Goal: Transaction & Acquisition: Purchase product/service

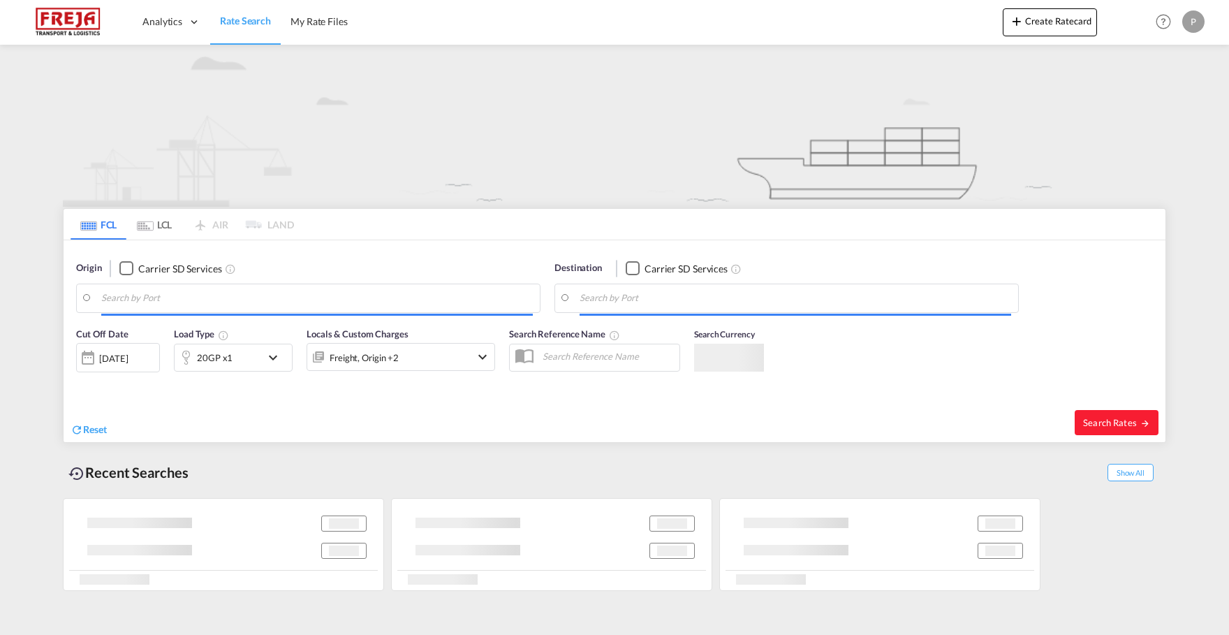
type input "[GEOGRAPHIC_DATA], [GEOGRAPHIC_DATA]"
type input "[GEOGRAPHIC_DATA], DKFRC"
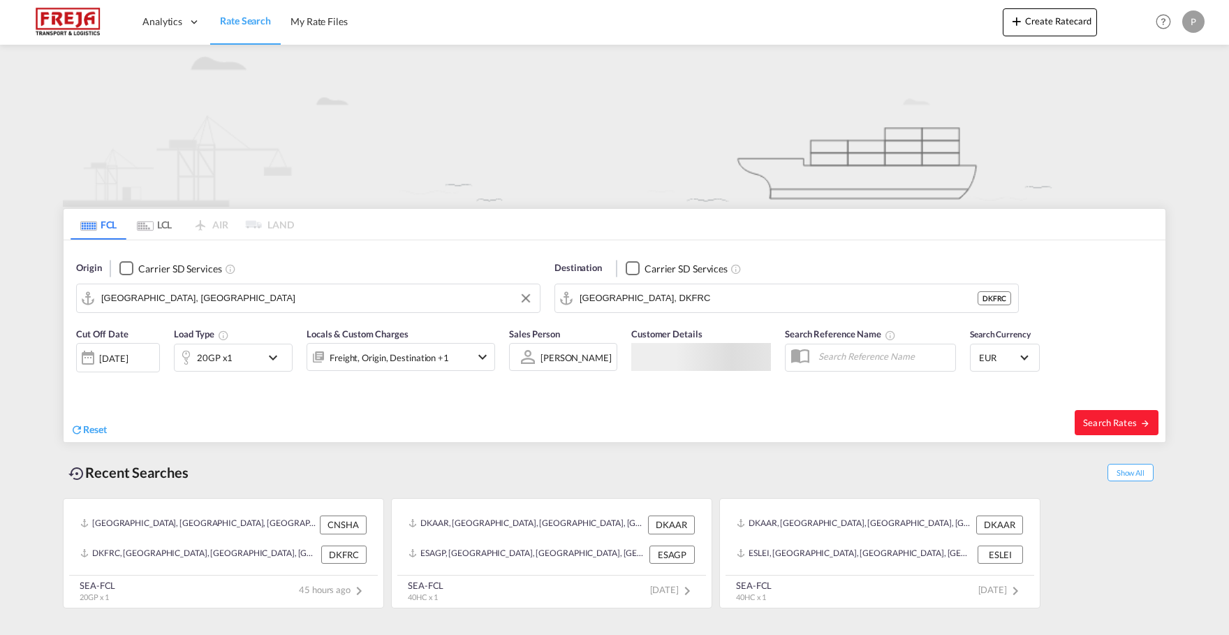
click at [409, 288] on input "[GEOGRAPHIC_DATA], [GEOGRAPHIC_DATA]" at bounding box center [316, 298] width 431 height 21
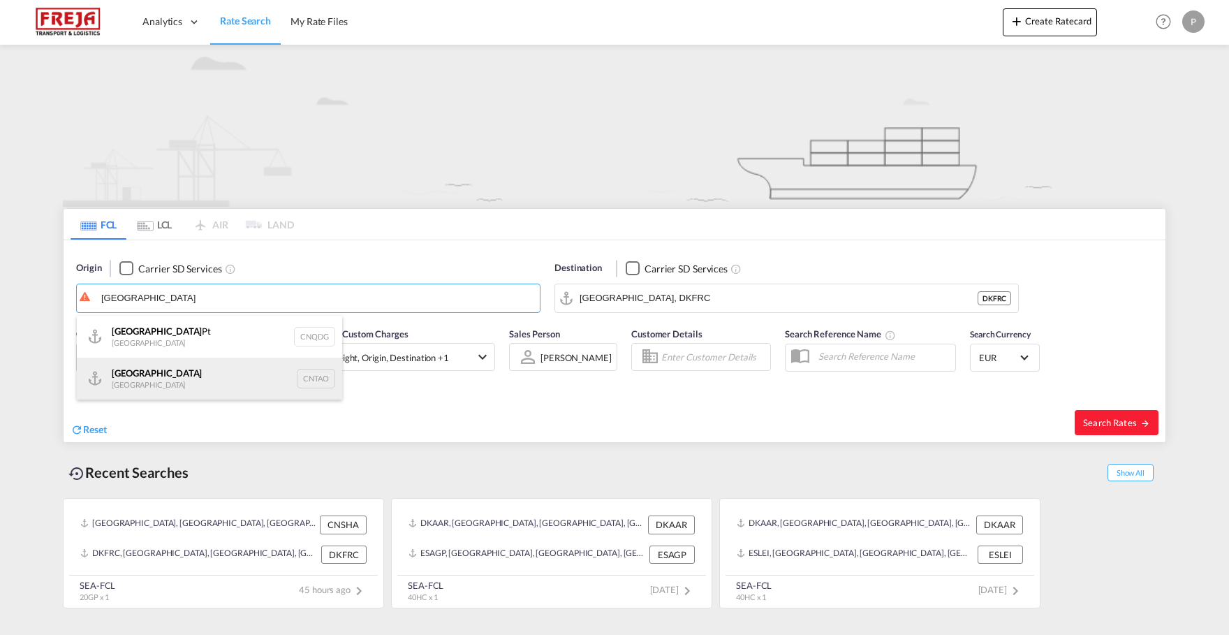
click at [192, 367] on div "Qingdao China CNTAO" at bounding box center [209, 378] width 265 height 42
type input "[GEOGRAPHIC_DATA], [GEOGRAPHIC_DATA]"
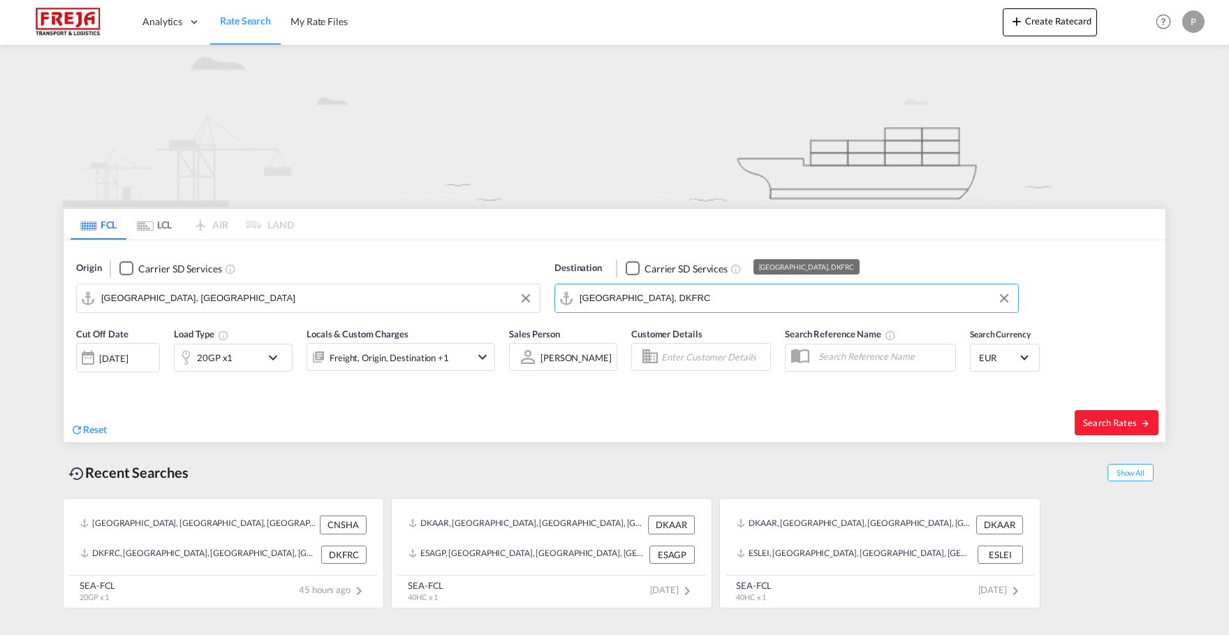
click at [695, 304] on input "[GEOGRAPHIC_DATA], DKFRC" at bounding box center [794, 298] width 431 height 21
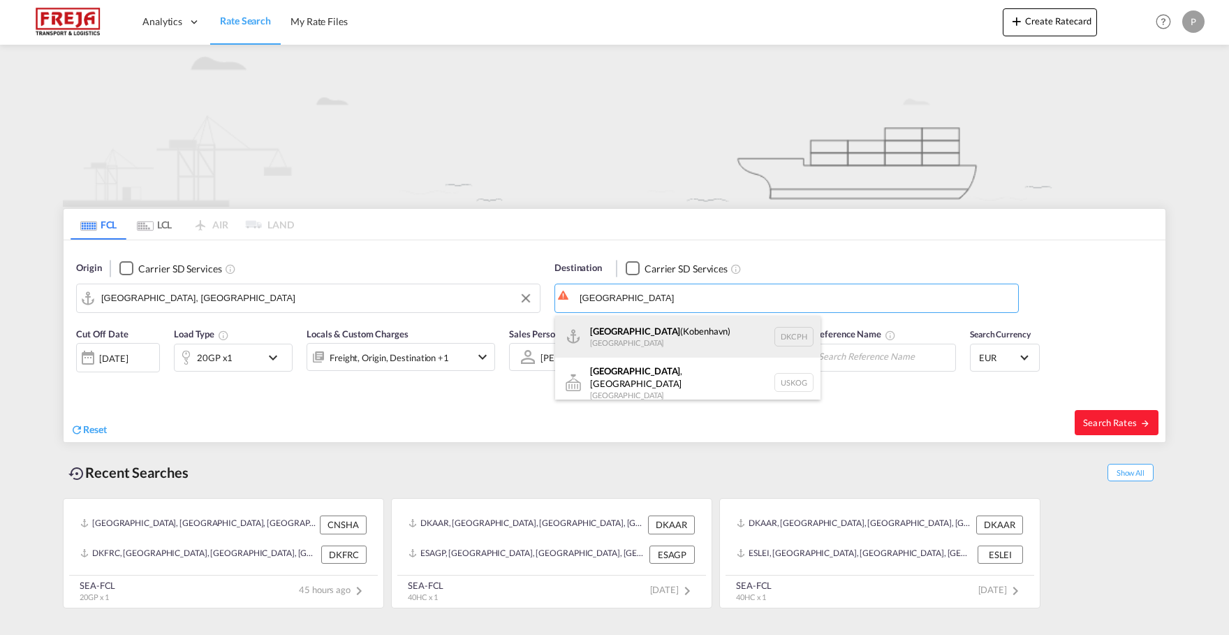
click at [670, 335] on div "[GEOGRAPHIC_DATA] ([GEOGRAPHIC_DATA]) [GEOGRAPHIC_DATA] DKCPH" at bounding box center [687, 337] width 265 height 42
type input "[GEOGRAPHIC_DATA] ([GEOGRAPHIC_DATA]), DKCPH"
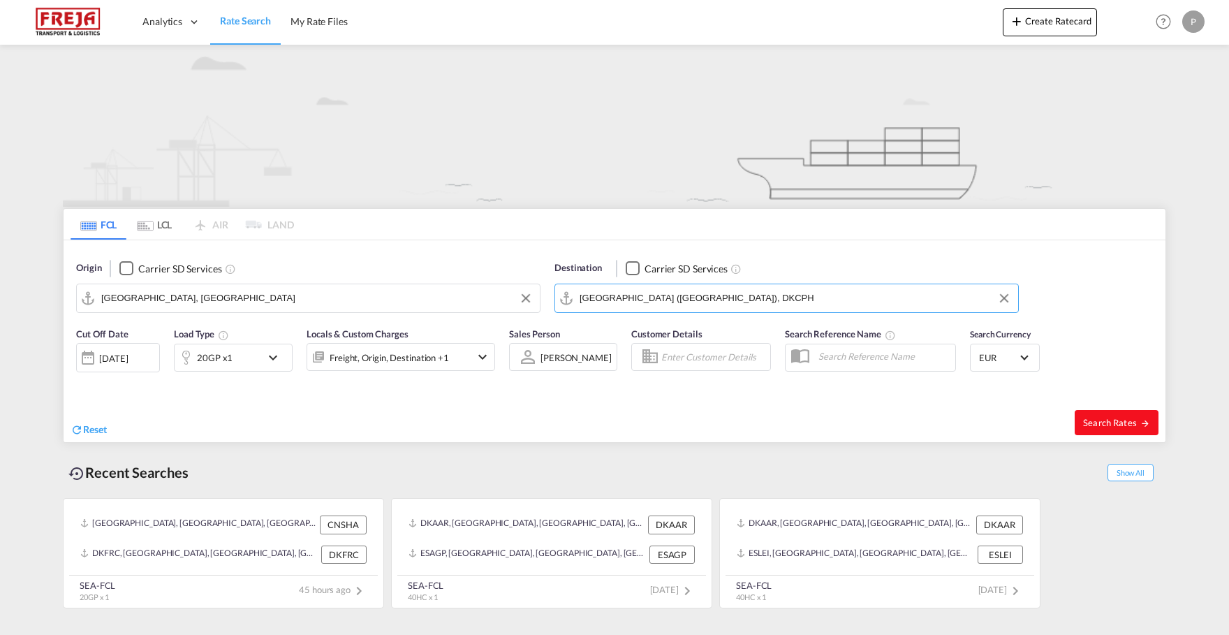
click at [1120, 424] on span "Search Rates" at bounding box center [1116, 422] width 67 height 11
type input "CNTAO to DKCPH / [DATE]"
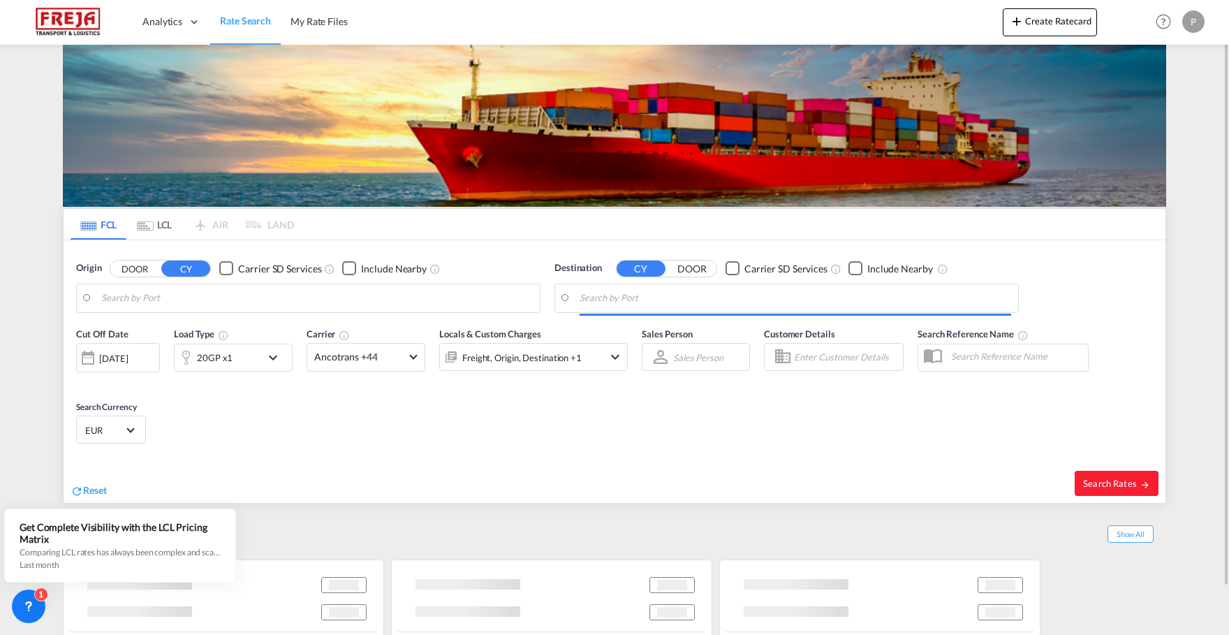
click at [353, 291] on body "Analytics Reports Dashboard Rate Search My Rate Files Analytics" at bounding box center [614, 317] width 1229 height 635
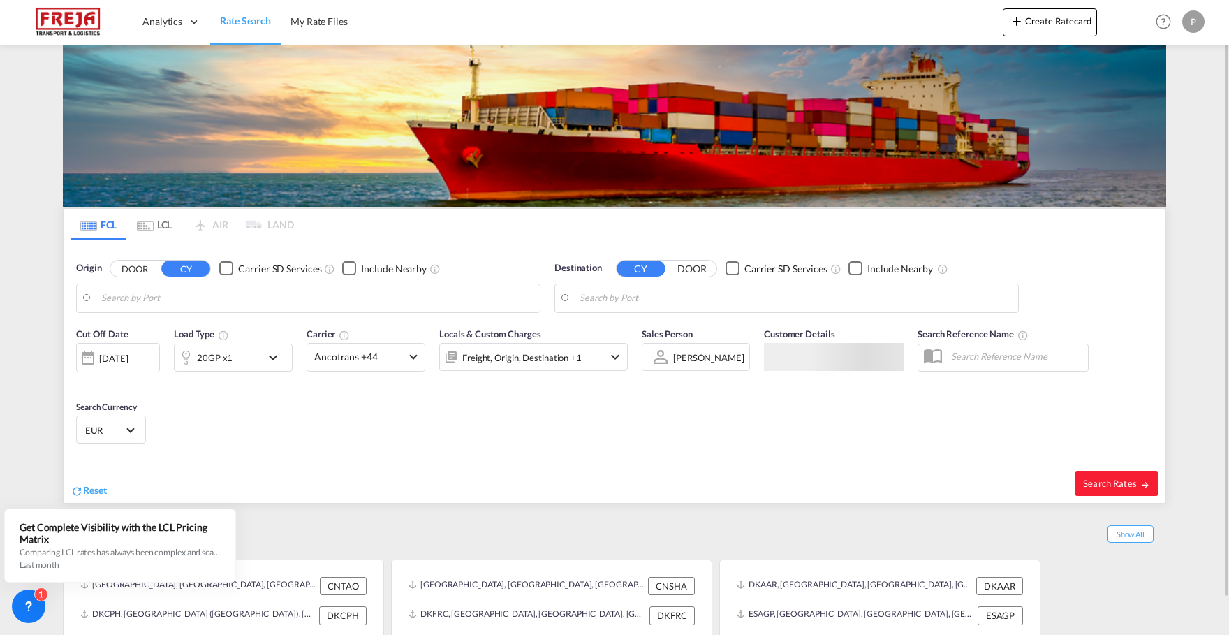
click at [307, 300] on body "Analytics Reports Dashboard Rate Search My Rate Files Analytics" at bounding box center [614, 317] width 1229 height 635
drag, startPoint x: 307, startPoint y: 300, endPoint x: 290, endPoint y: 291, distance: 18.7
click at [305, 307] on body "Analytics Reports Dashboard Rate Search My Rate Files Analytics" at bounding box center [614, 317] width 1229 height 635
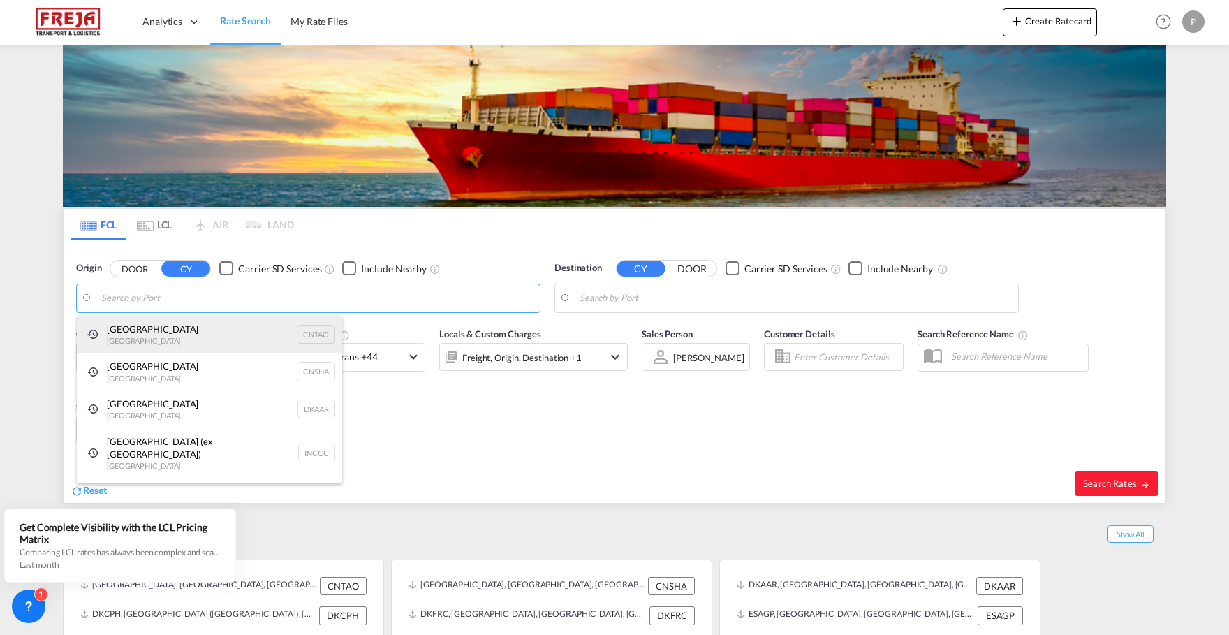
click at [252, 326] on div "Qingdao China CNTAO" at bounding box center [209, 335] width 265 height 38
type input "[GEOGRAPHIC_DATA], [GEOGRAPHIC_DATA]"
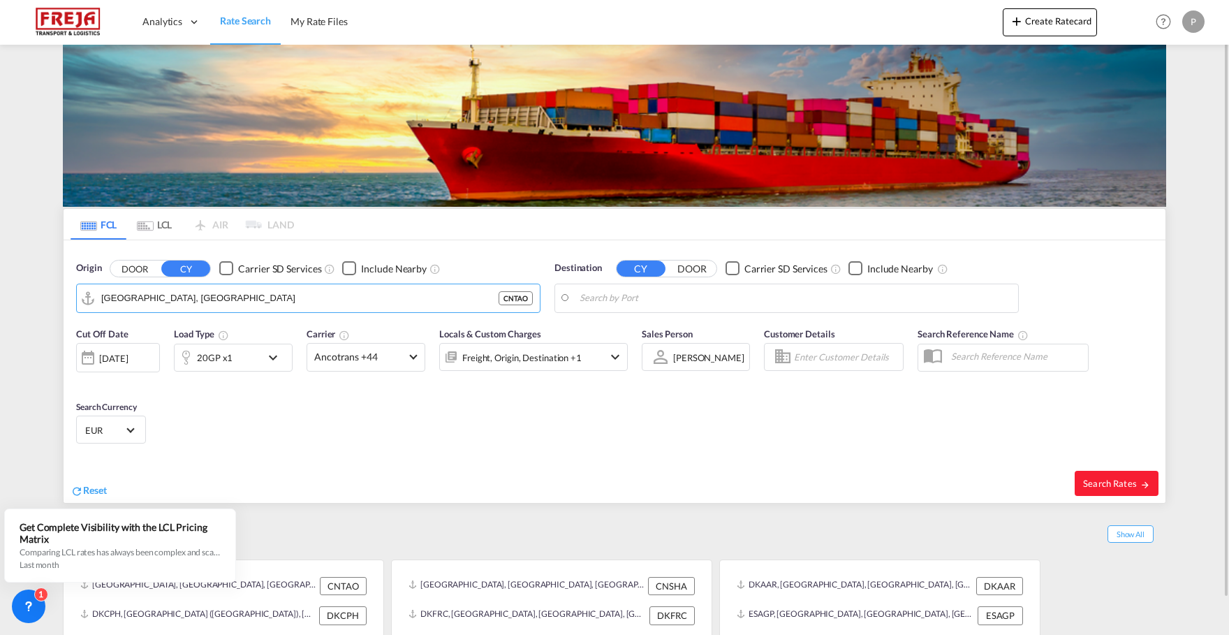
click at [693, 294] on body "Analytics Reports Dashboard Rate Search My Rate Files Analytics" at bounding box center [614, 317] width 1229 height 635
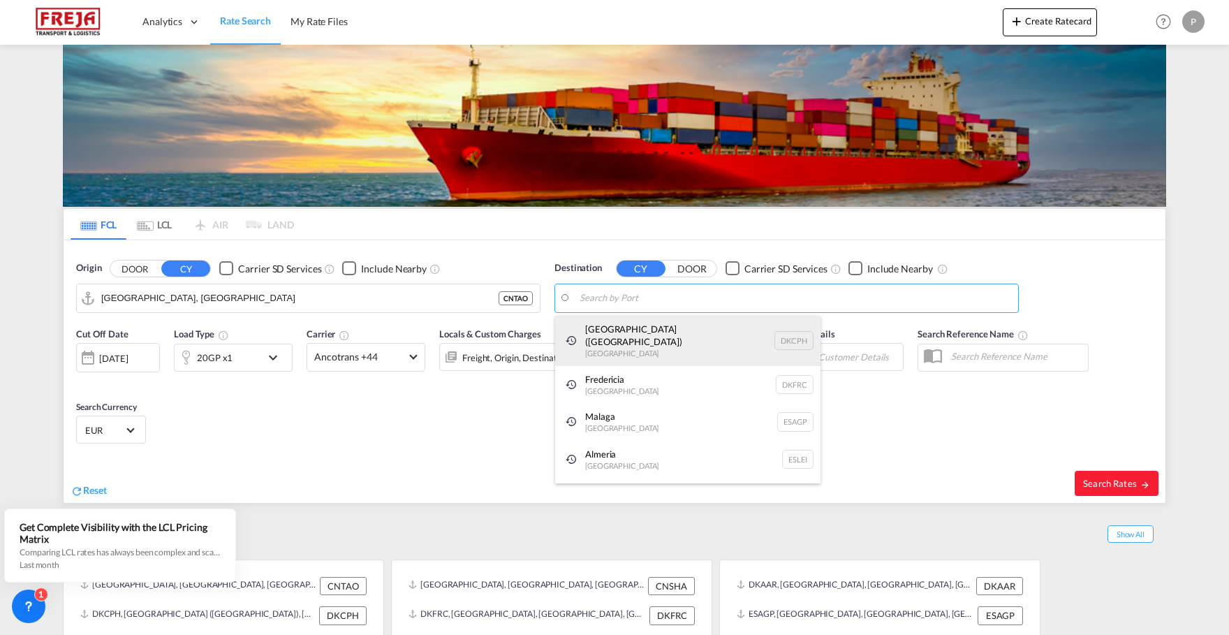
click at [672, 327] on div "[GEOGRAPHIC_DATA] ([GEOGRAPHIC_DATA]) [GEOGRAPHIC_DATA] DKCPH" at bounding box center [687, 341] width 265 height 50
type input "[GEOGRAPHIC_DATA] ([GEOGRAPHIC_DATA]), DKCPH"
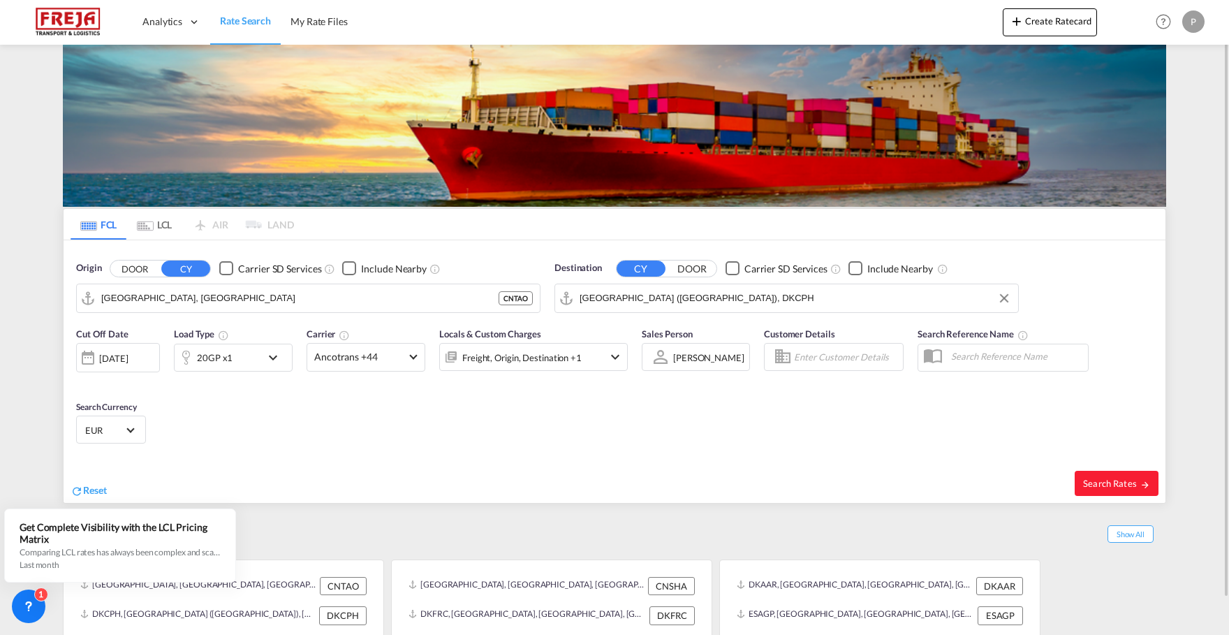
click at [266, 367] on div "20GP x1" at bounding box center [233, 357] width 119 height 28
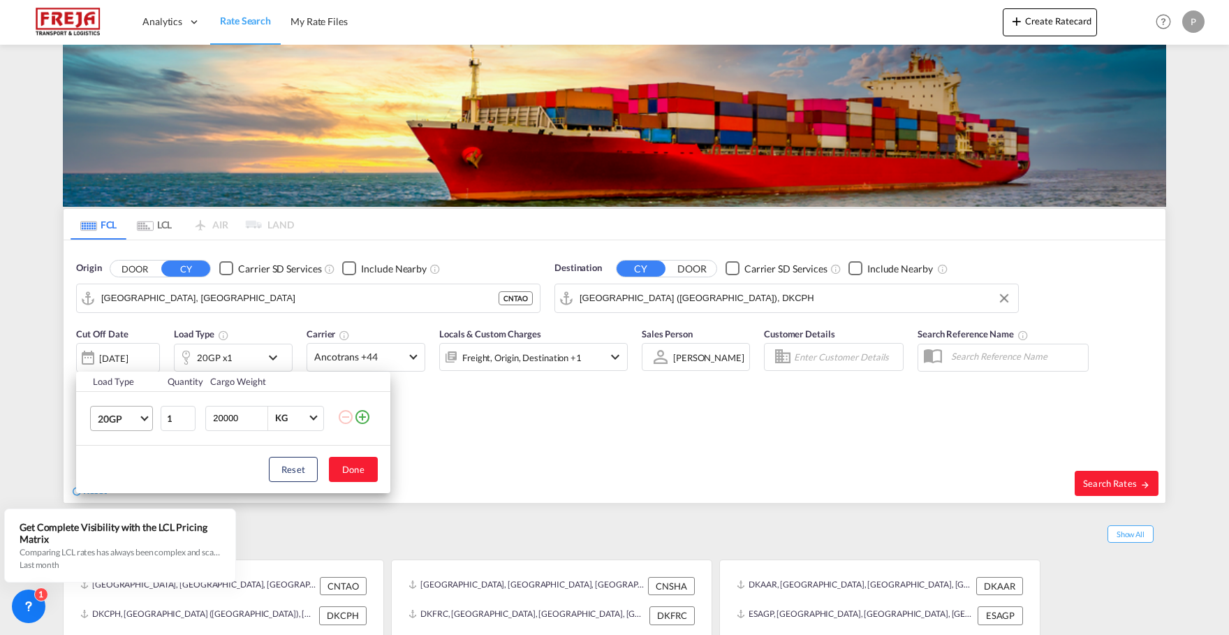
click at [134, 422] on span "20GP" at bounding box center [118, 419] width 40 height 14
click at [113, 480] on div "40HC" at bounding box center [111, 485] width 26 height 14
click at [367, 468] on button "Done" at bounding box center [353, 469] width 49 height 25
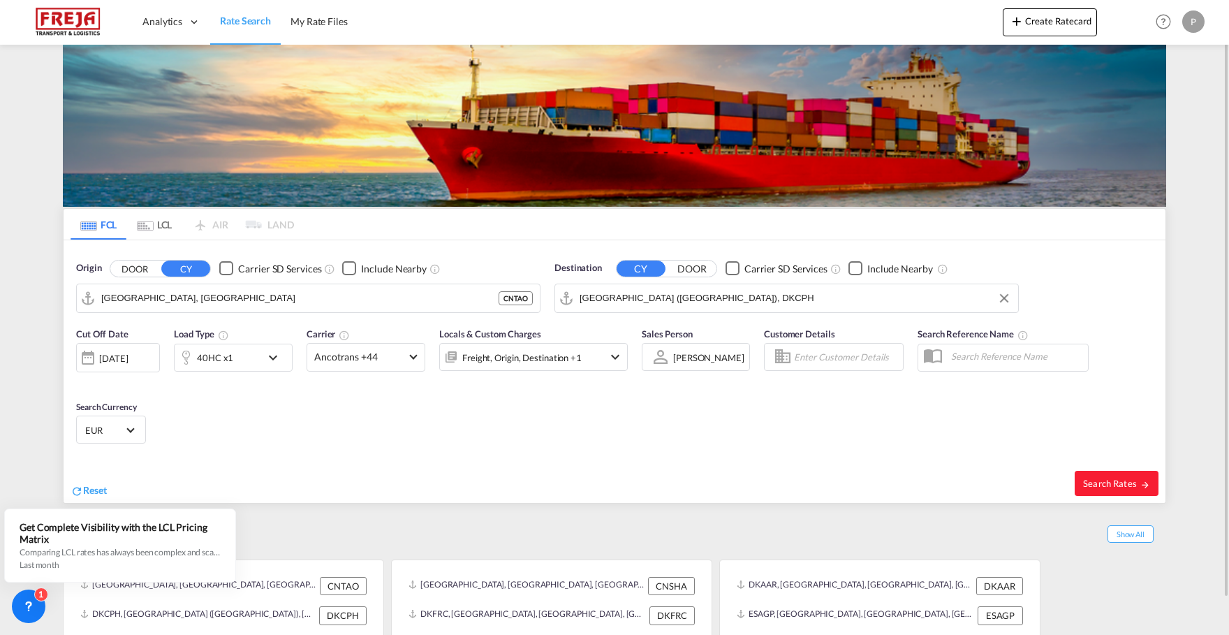
click at [1107, 467] on div "Search Rates" at bounding box center [891, 483] width 547 height 40
click at [1100, 476] on button "Search Rates" at bounding box center [1116, 483] width 84 height 25
type input "CNTAO to DKCPH / [DATE]"
